Goal: Task Accomplishment & Management: Use online tool/utility

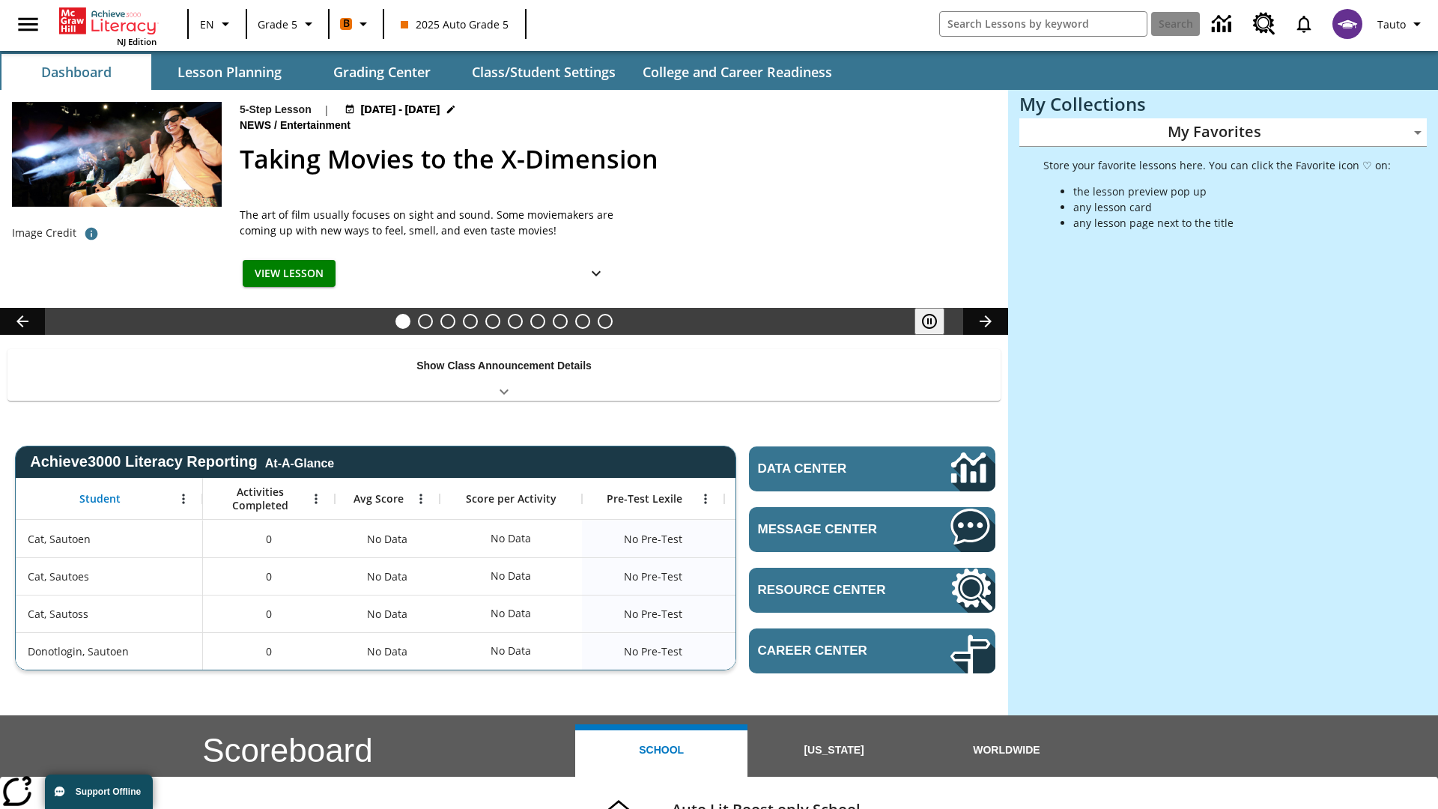
click at [1223, 132] on body "Skip to main content NJ Edition EN Grade 5 B 2025 Auto Grade 5 Search Tauto Das…" at bounding box center [719, 597] width 1438 height 1194
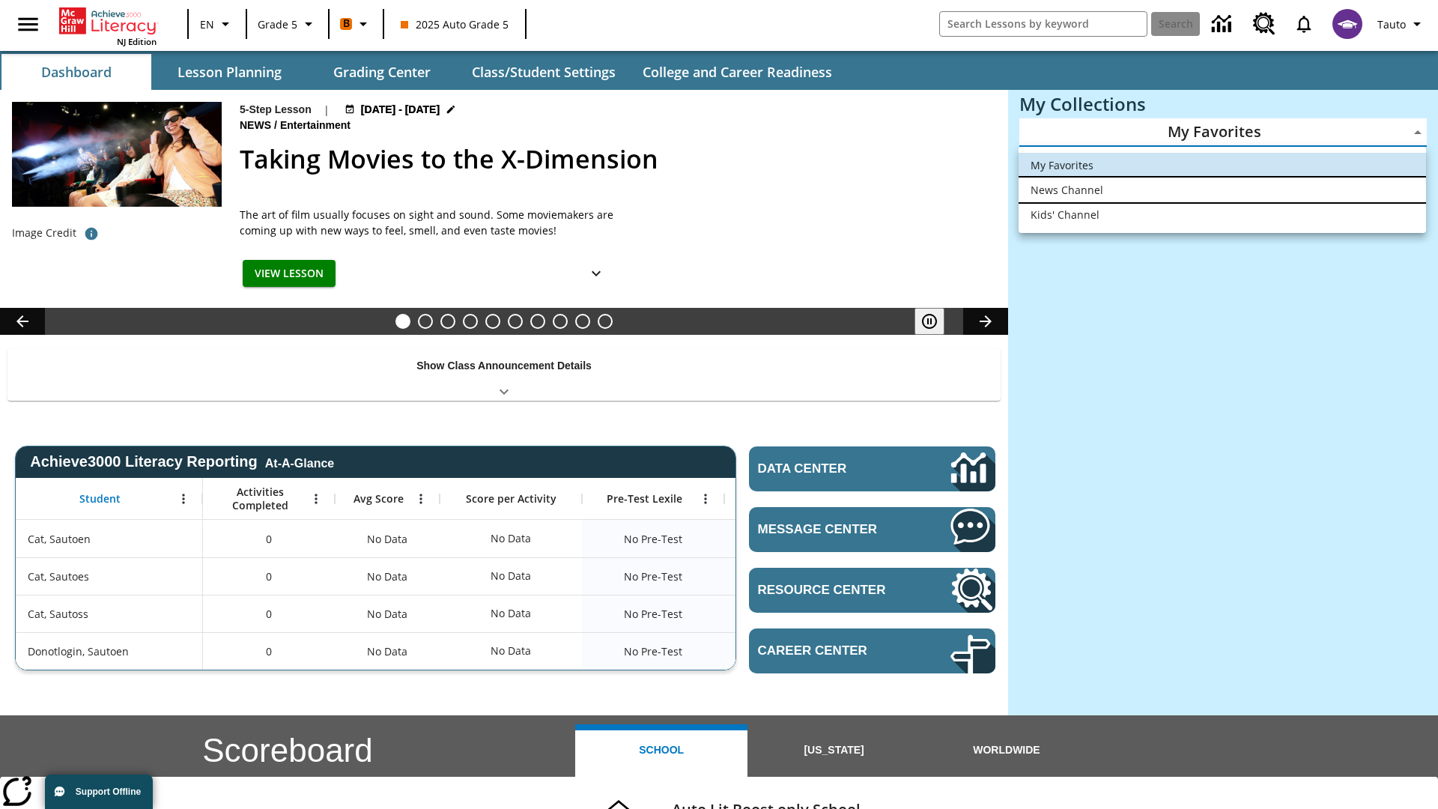
click at [1222, 189] on li "News Channel" at bounding box center [1222, 189] width 407 height 25
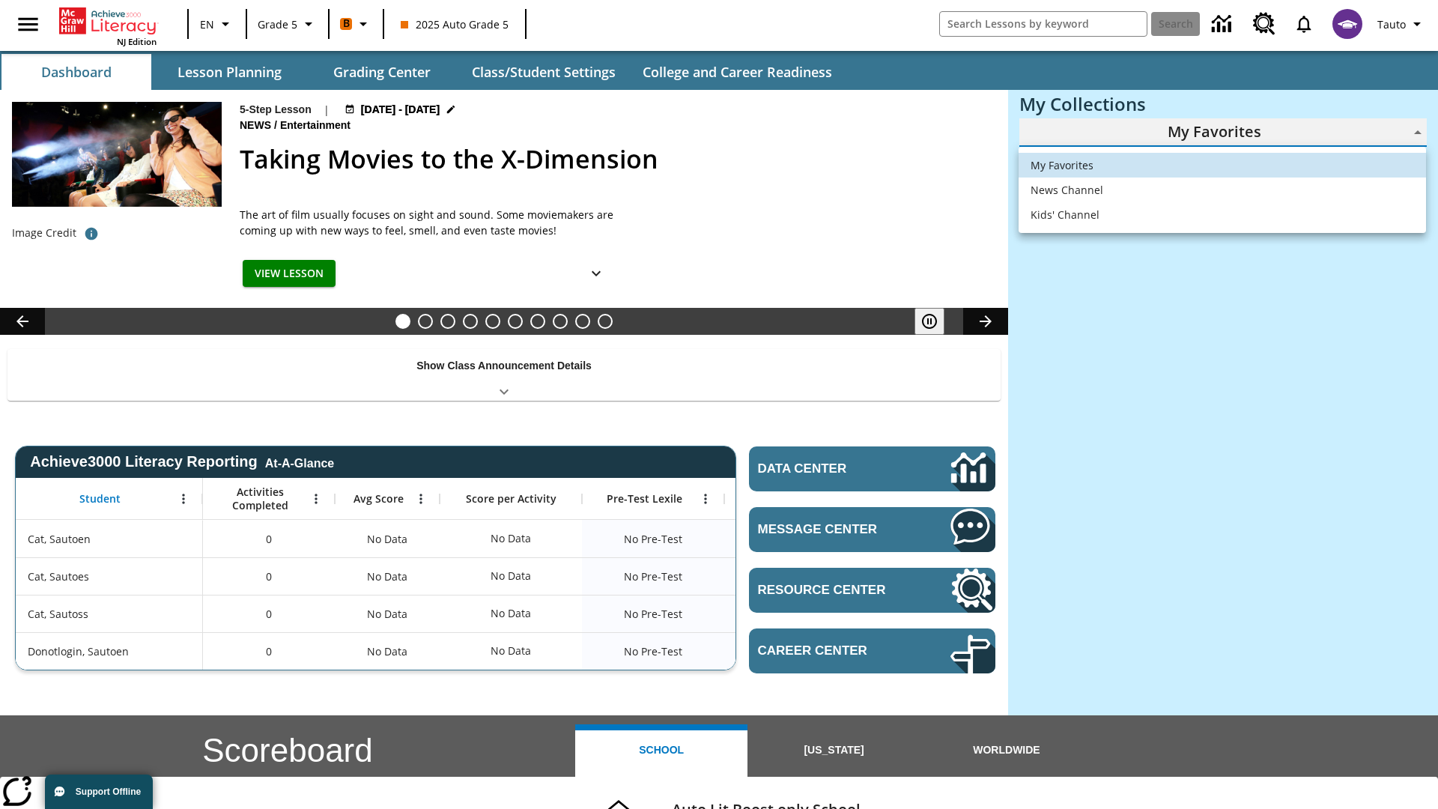
type input "120"
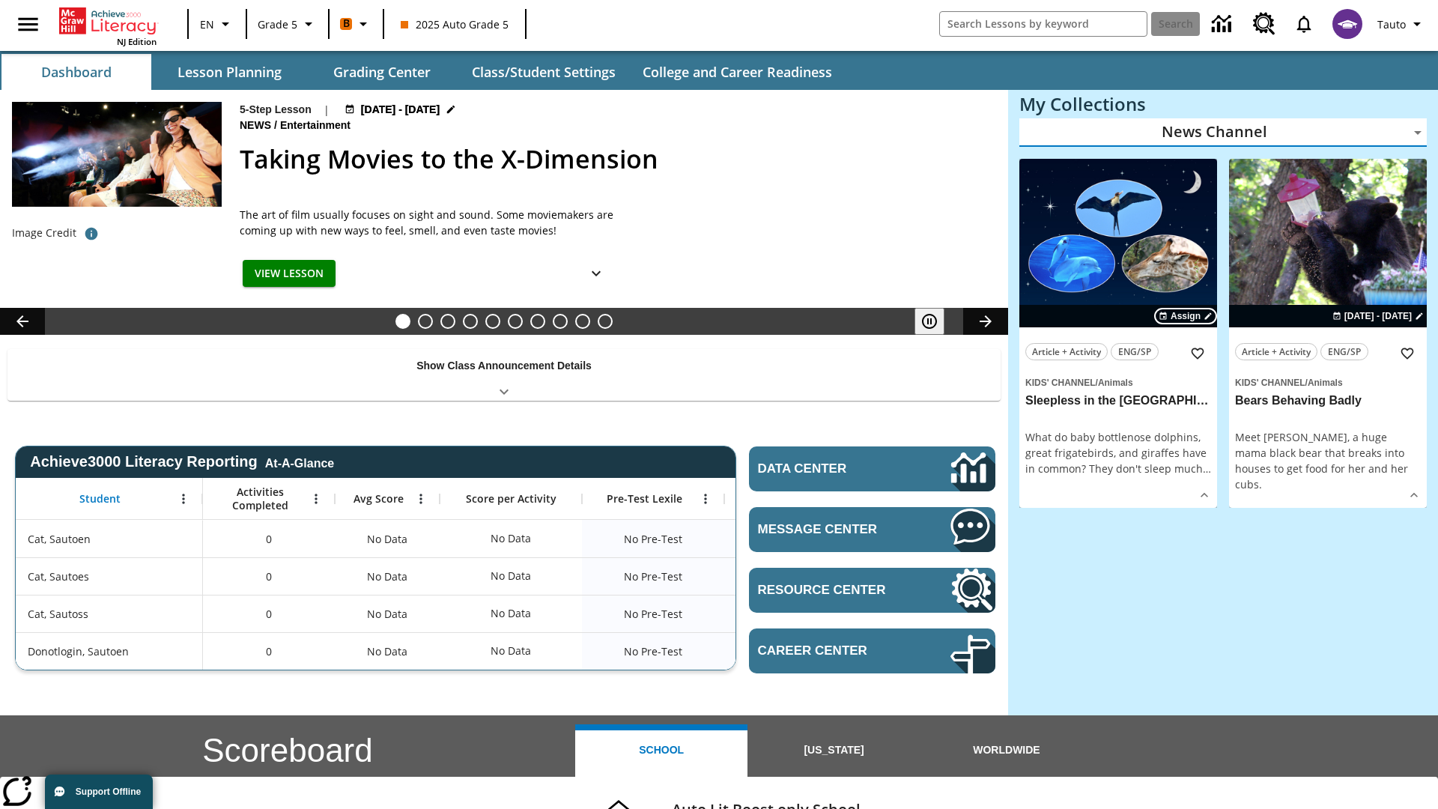
click at [1186, 315] on span "Assign" at bounding box center [1186, 315] width 30 height 13
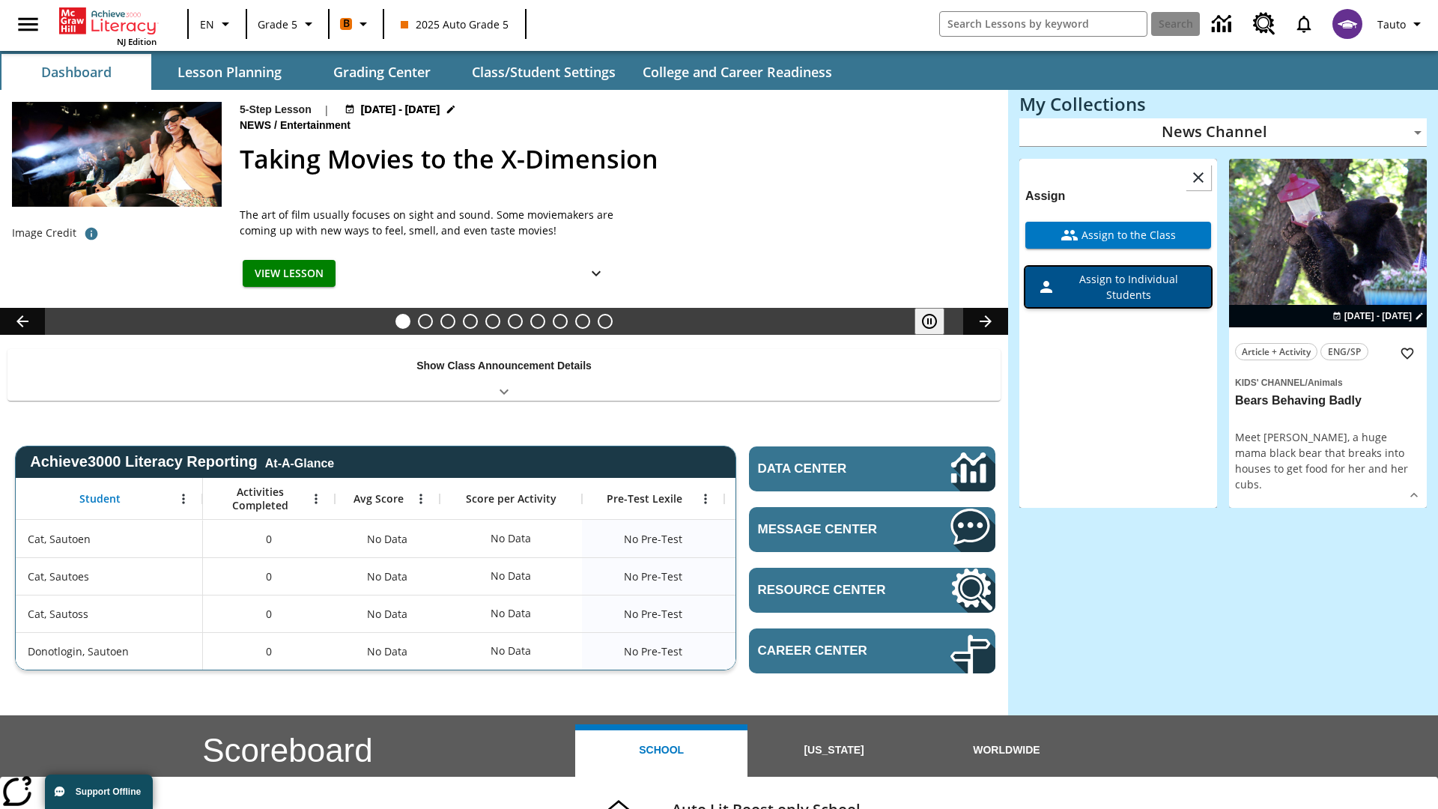
click at [1118, 286] on span "Assign to Individual Students" at bounding box center [1127, 286] width 144 height 31
